Goal: Information Seeking & Learning: Learn about a topic

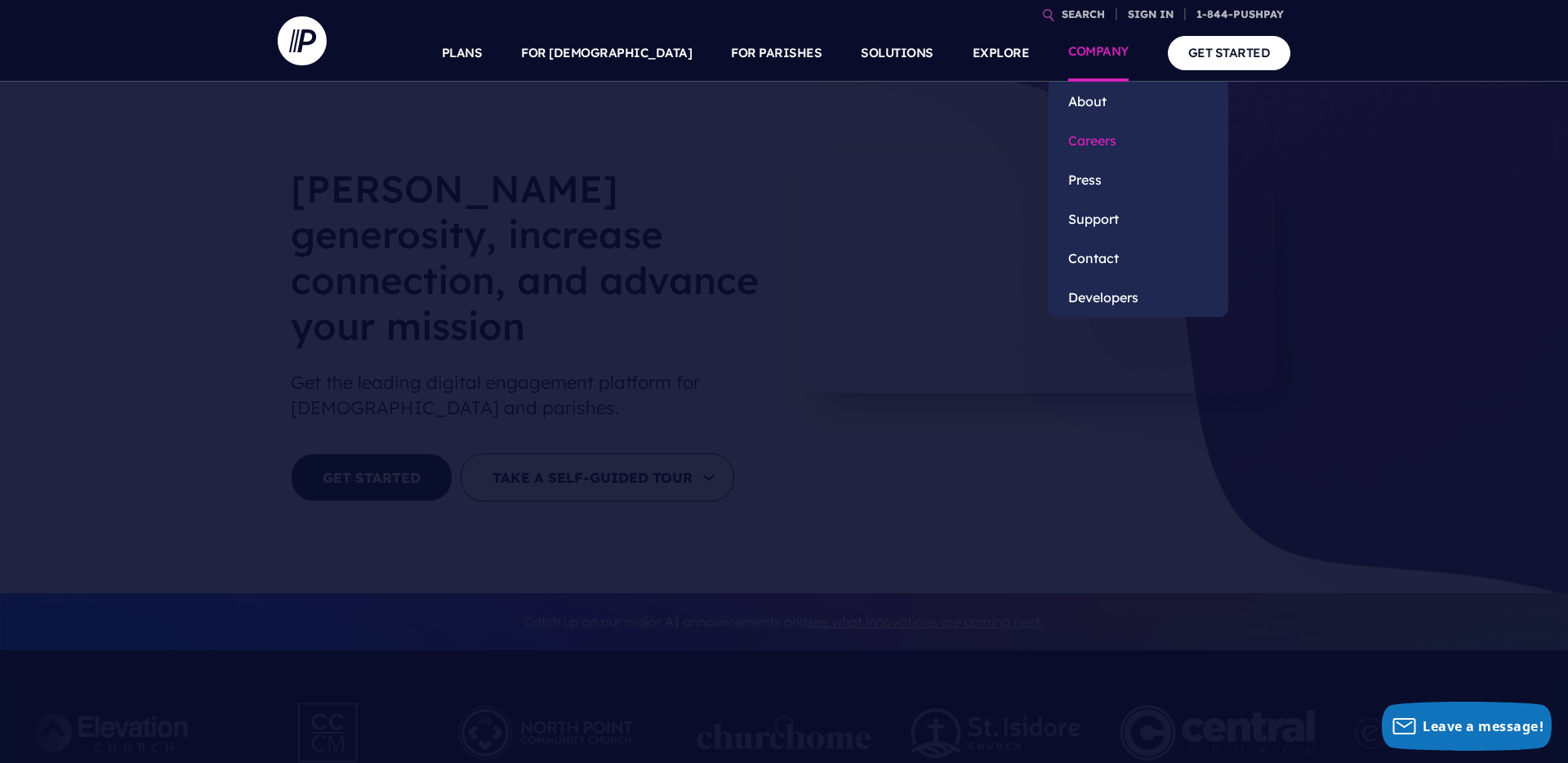
click at [1101, 139] on link "Careers" at bounding box center [1139, 140] width 180 height 39
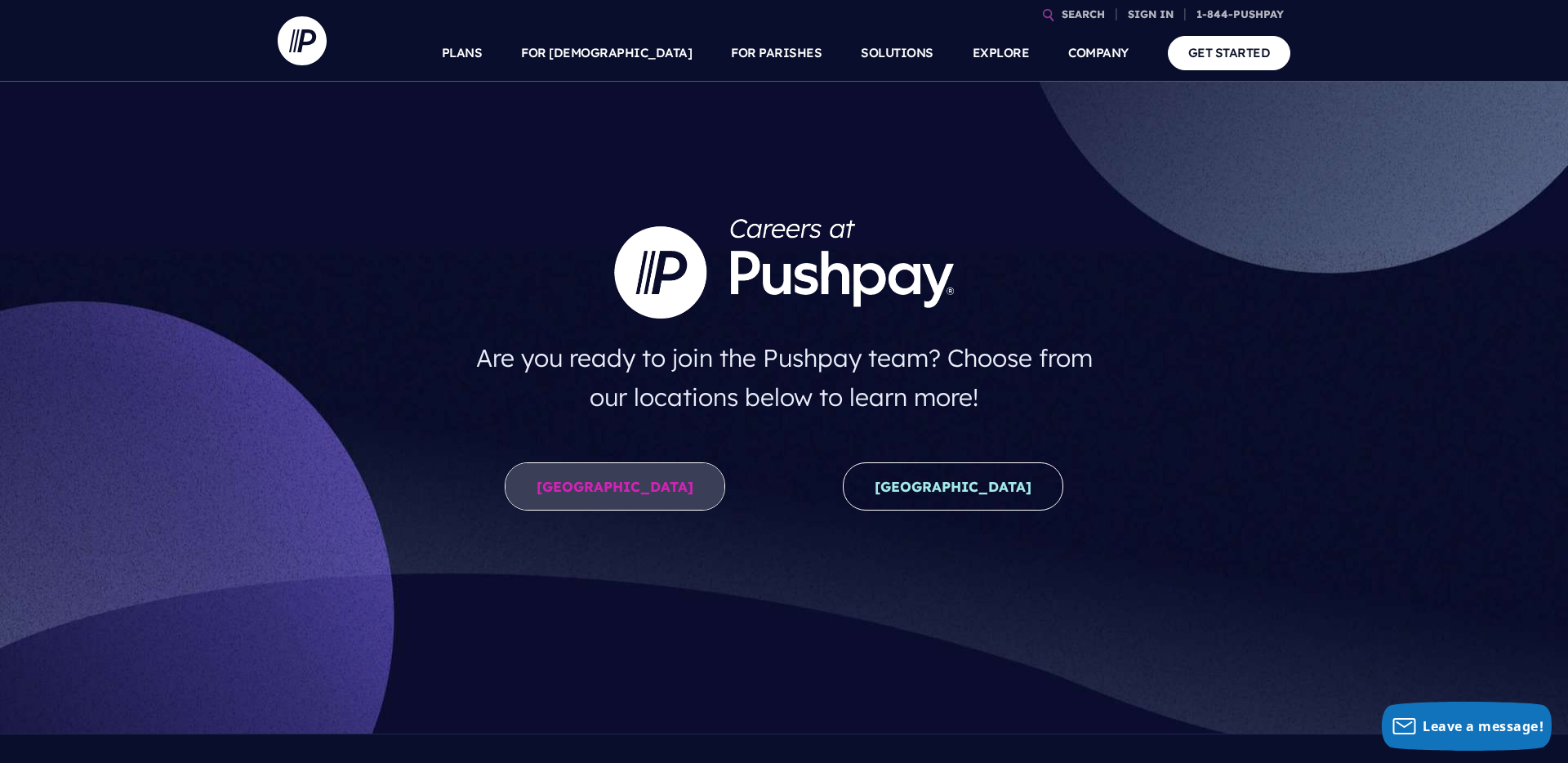
click at [626, 475] on link "United States" at bounding box center [615, 486] width 220 height 48
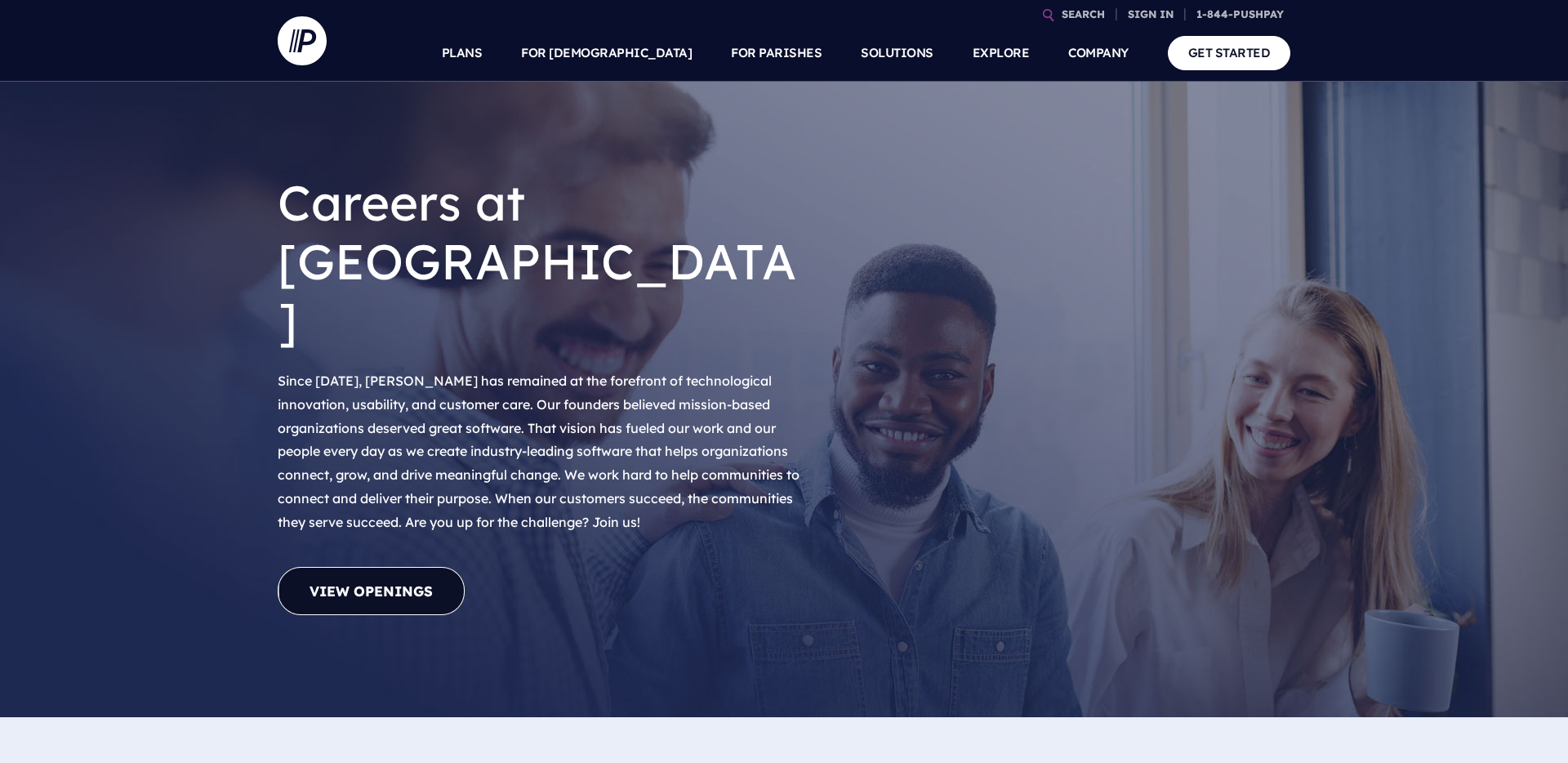
click at [414, 566] on link "View Openings" at bounding box center [372, 590] width 187 height 48
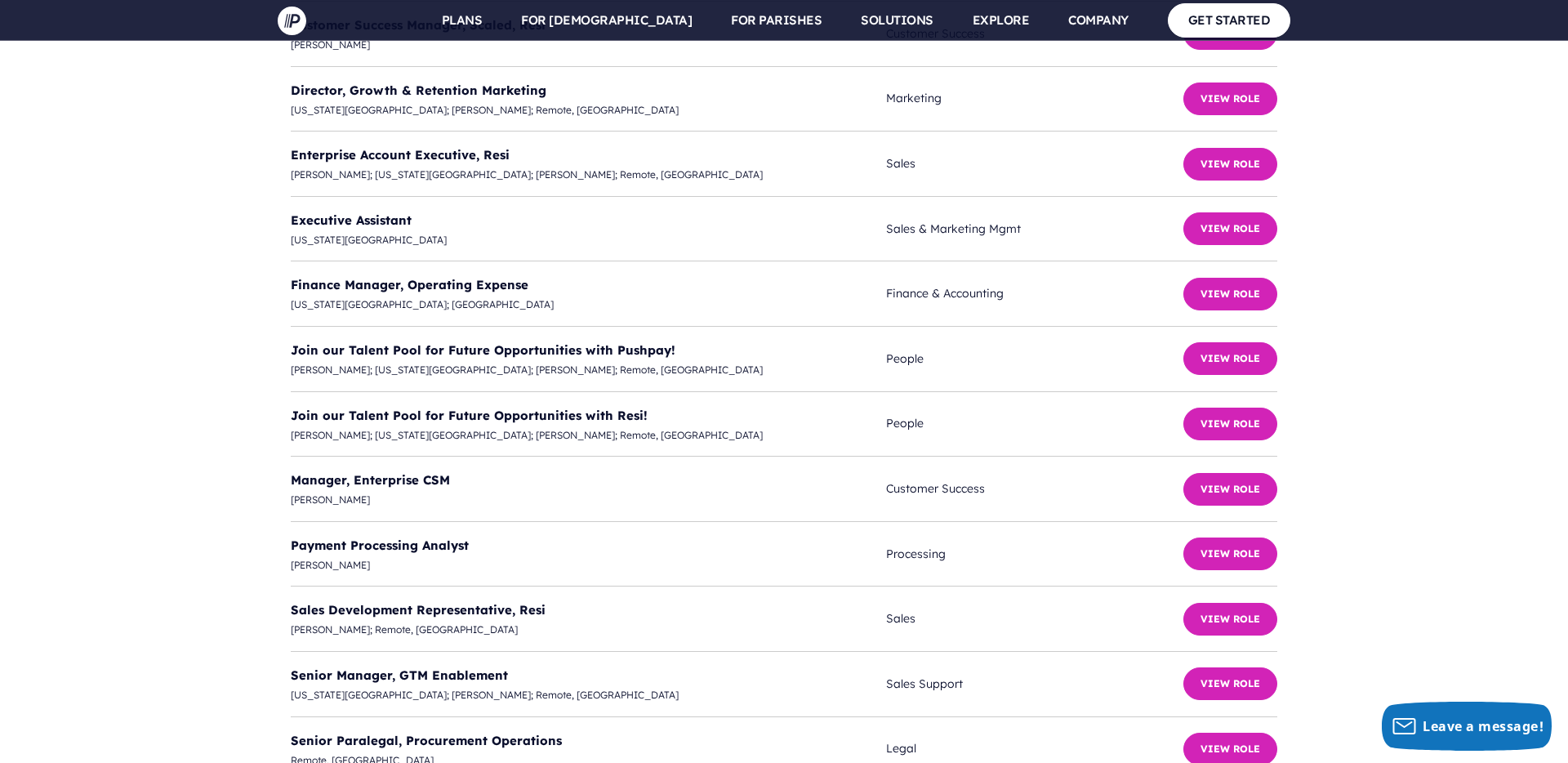
scroll to position [4408, 0]
click at [440, 667] on link "Senior Manager, GTM Enablement" at bounding box center [399, 674] width 218 height 15
